Goal: Navigation & Orientation: Find specific page/section

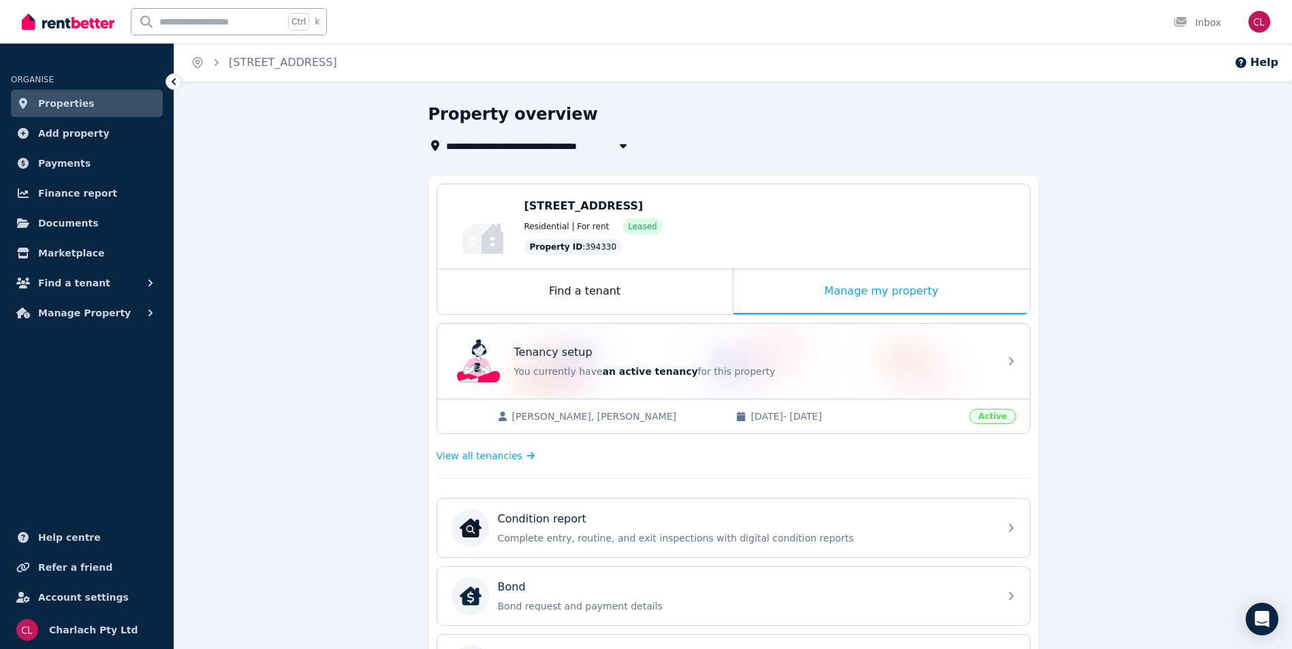
click at [84, 101] on link "Properties" at bounding box center [87, 103] width 152 height 27
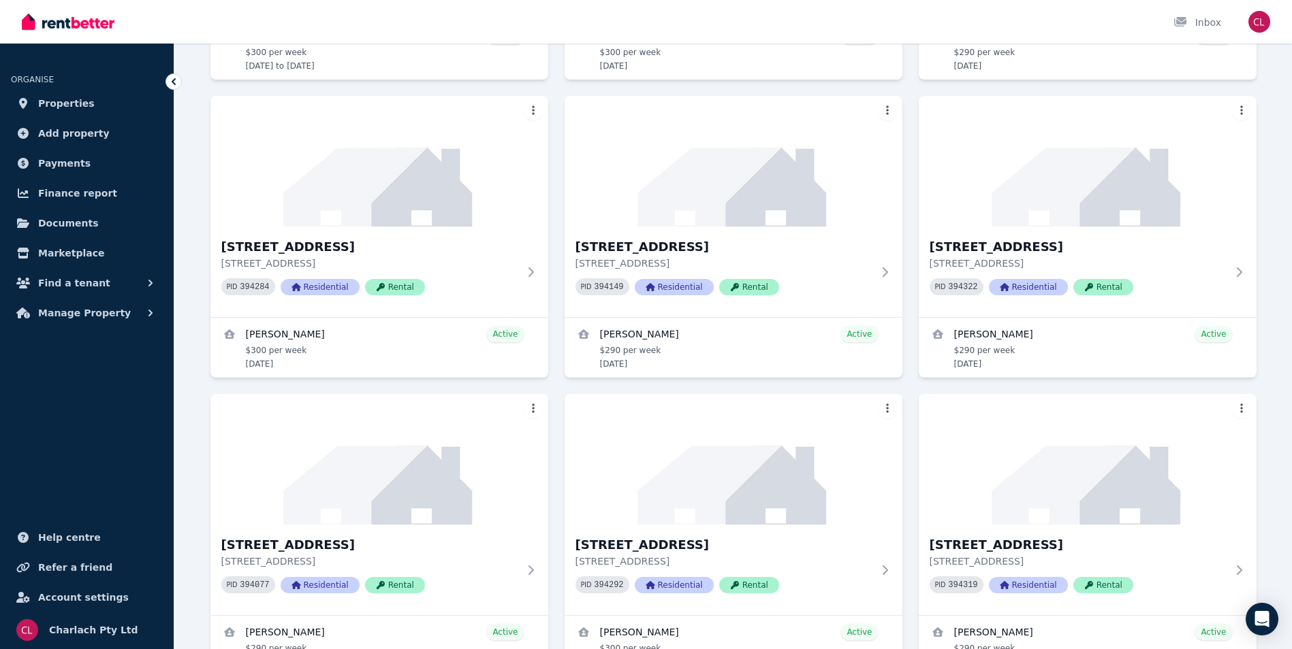
scroll to position [4289, 0]
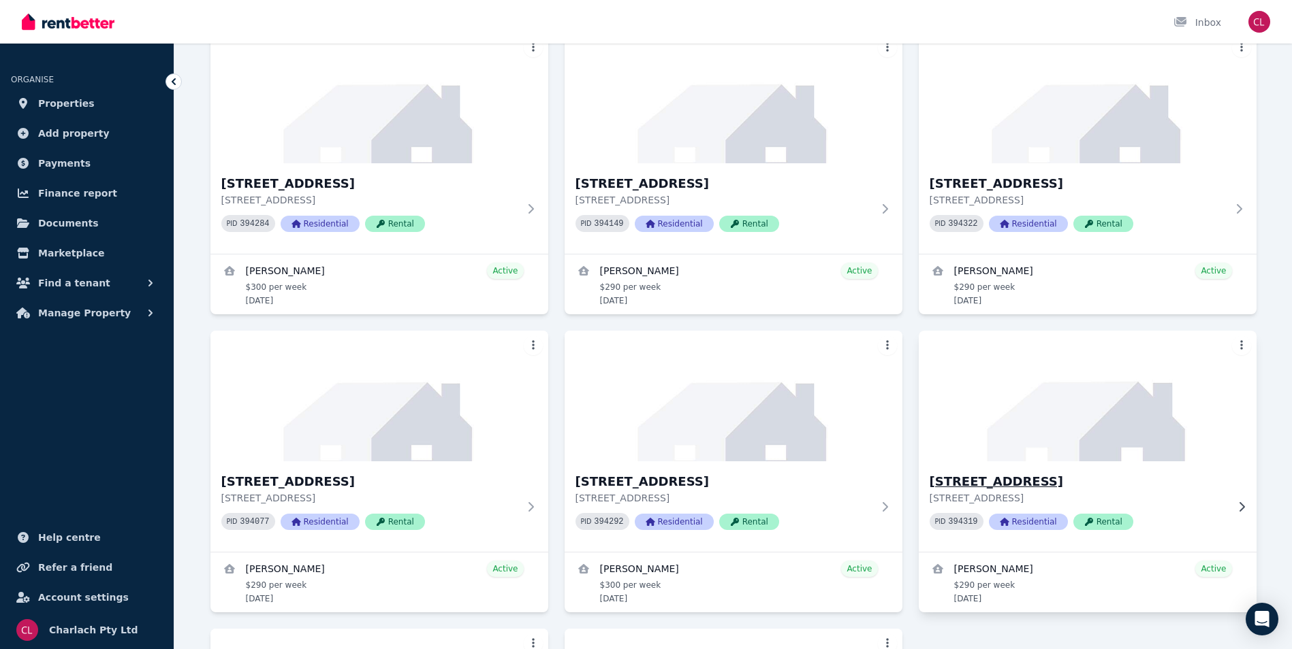
click at [1027, 484] on h3 "[STREET_ADDRESS]" at bounding box center [1077, 481] width 297 height 19
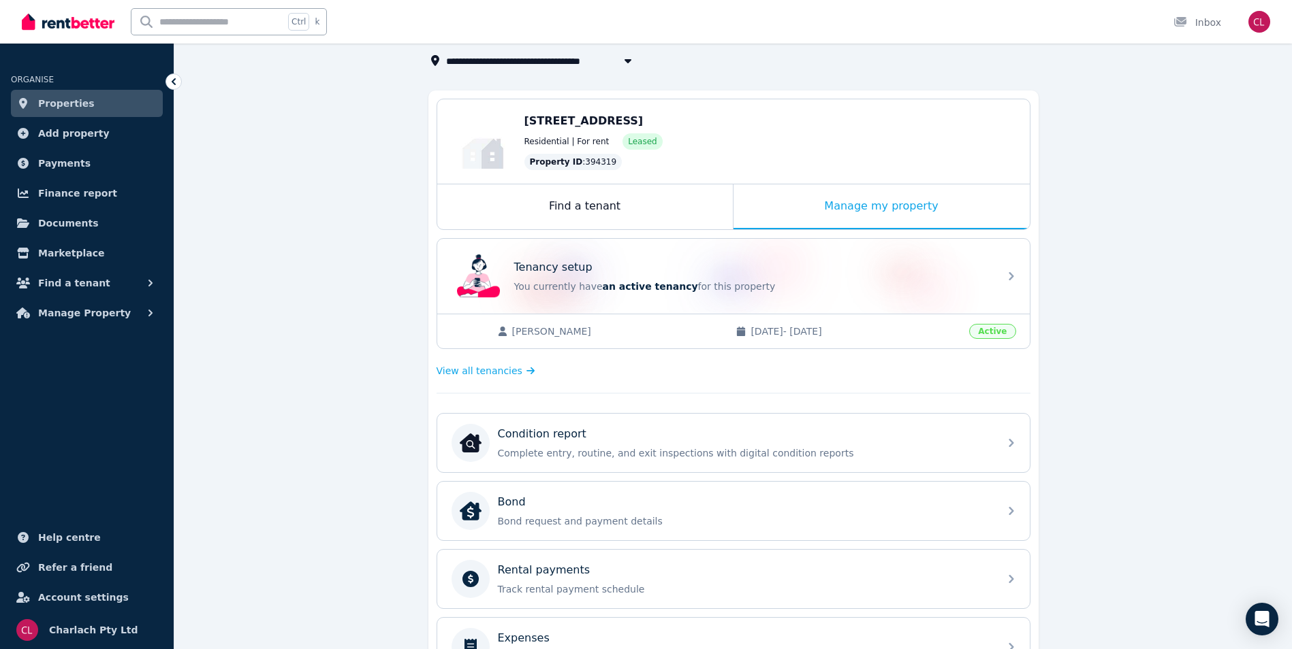
scroll to position [68, 0]
